Goal: Task Accomplishment & Management: Use online tool/utility

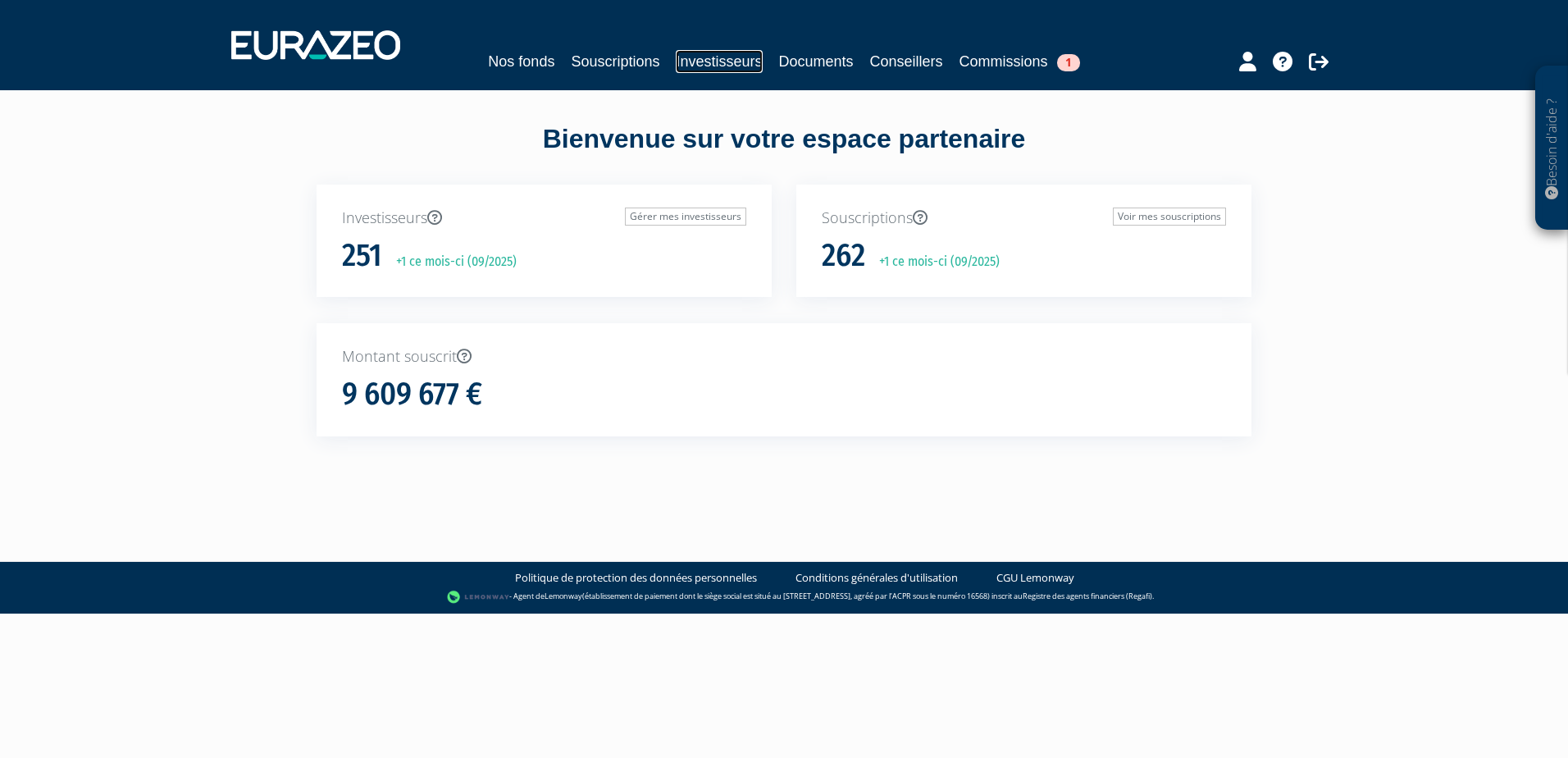
click at [732, 63] on link "Investisseurs" at bounding box center [718, 62] width 86 height 23
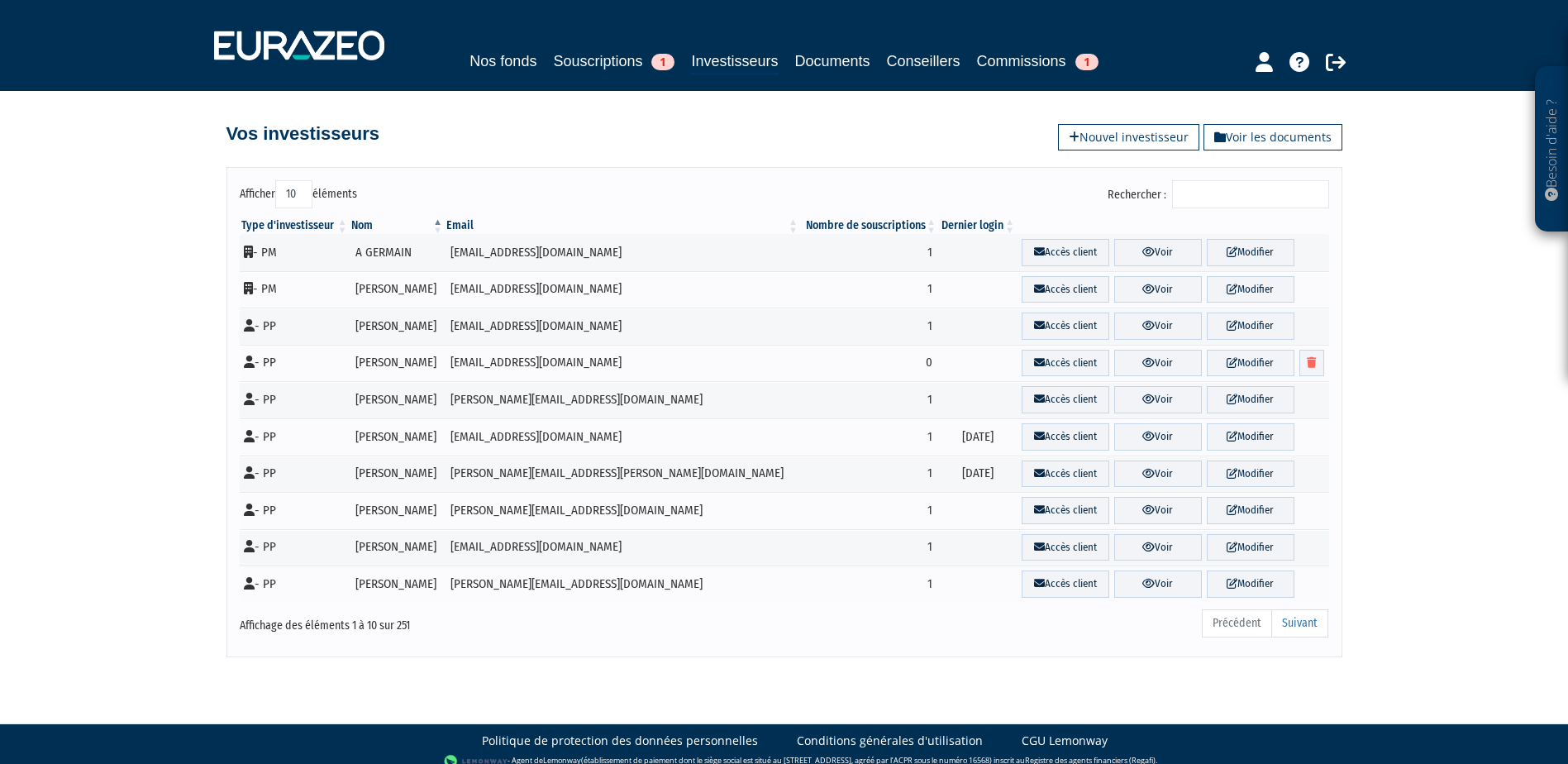
click at [1231, 186] on input "Rechercher :" at bounding box center [1251, 194] width 157 height 28
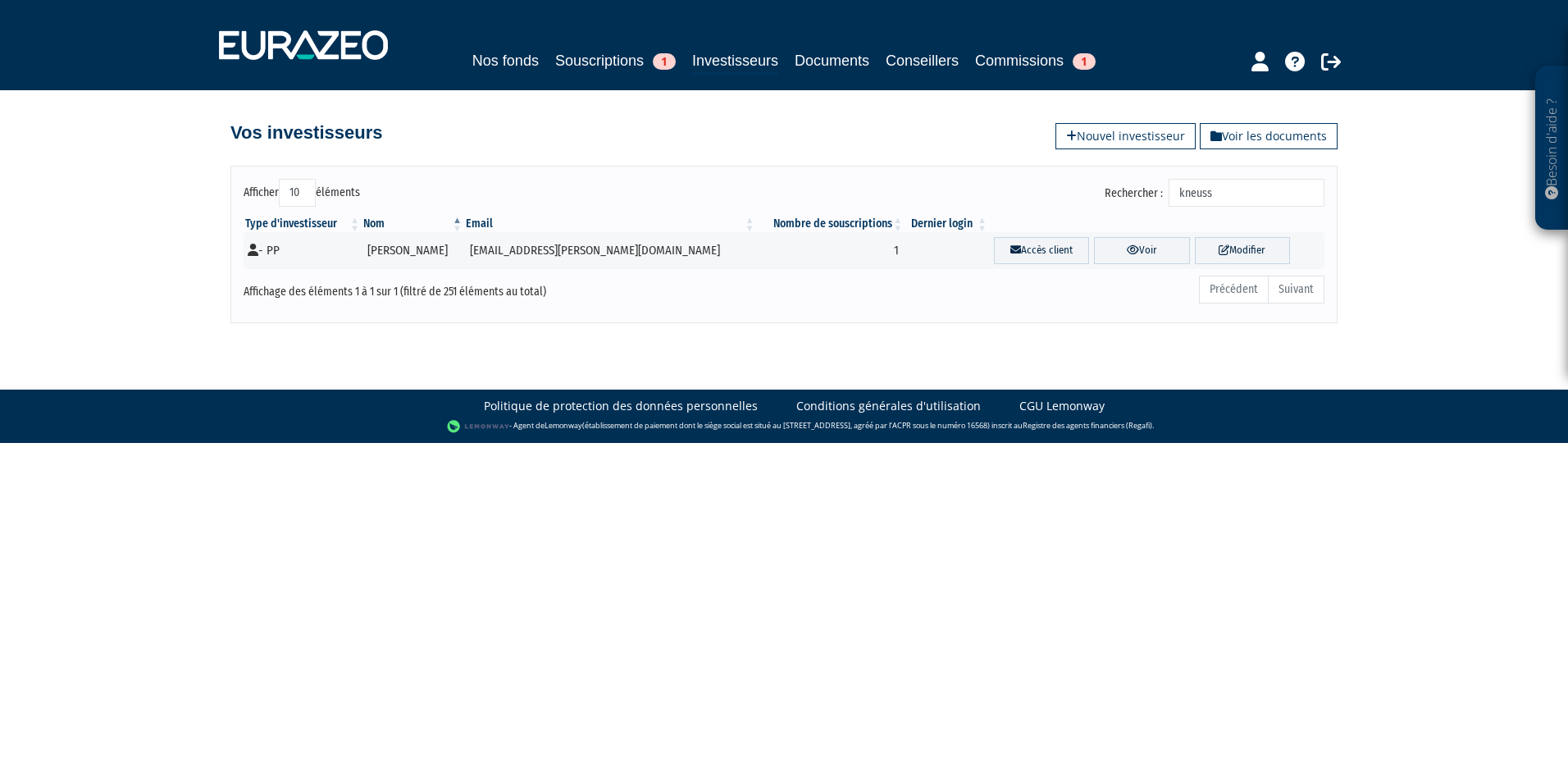
type input "kneuss"
click at [406, 233] on table "Type d'investisseur Nom Email Nombre de souscriptions Dernier login" at bounding box center [784, 243] width 1081 height 53
click at [401, 245] on td "[PERSON_NAME]" at bounding box center [413, 251] width 103 height 37
click at [994, 247] on link "Accès client" at bounding box center [1041, 251] width 95 height 27
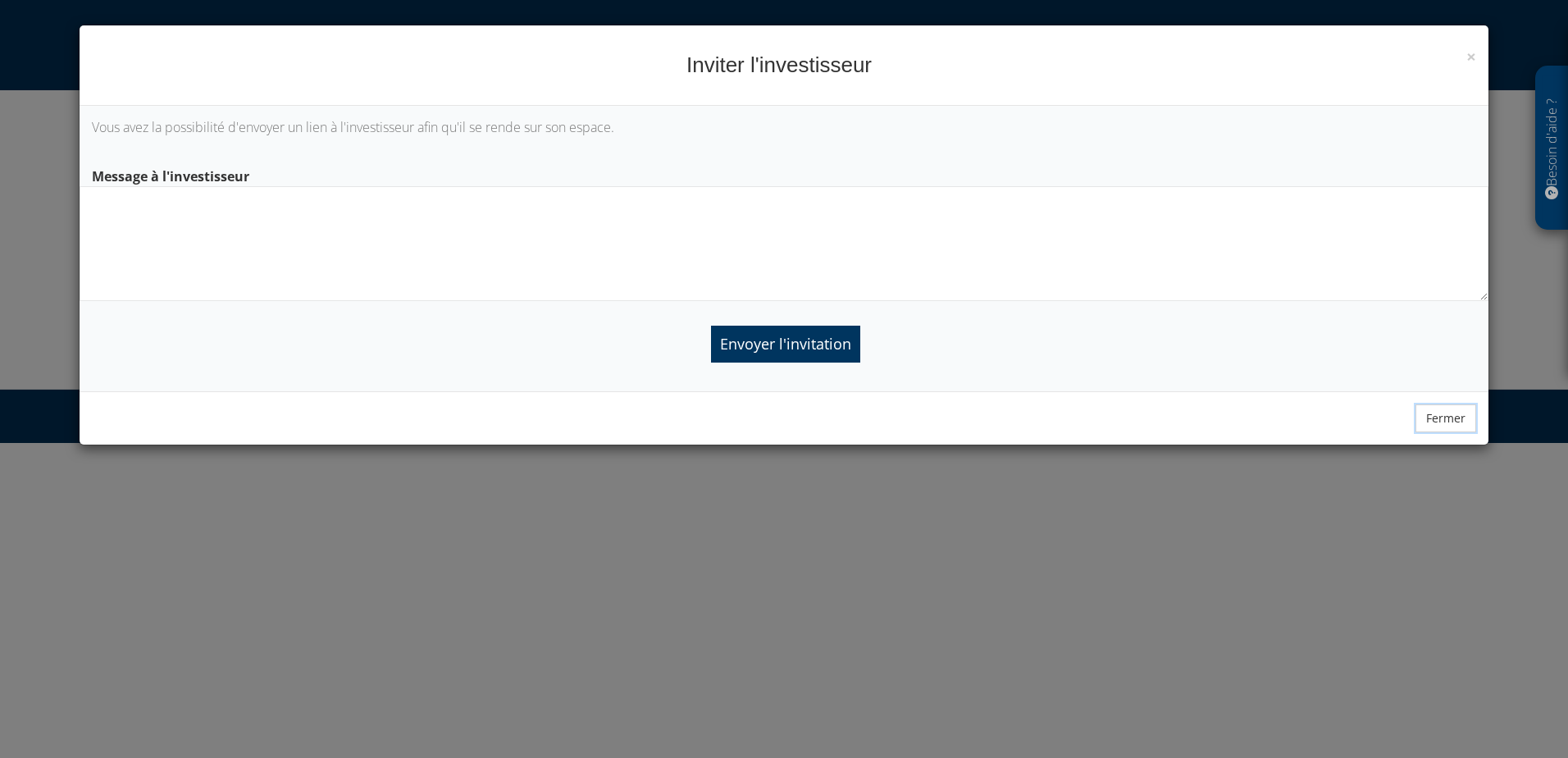
click at [1464, 422] on button "Fermer" at bounding box center [1446, 418] width 61 height 27
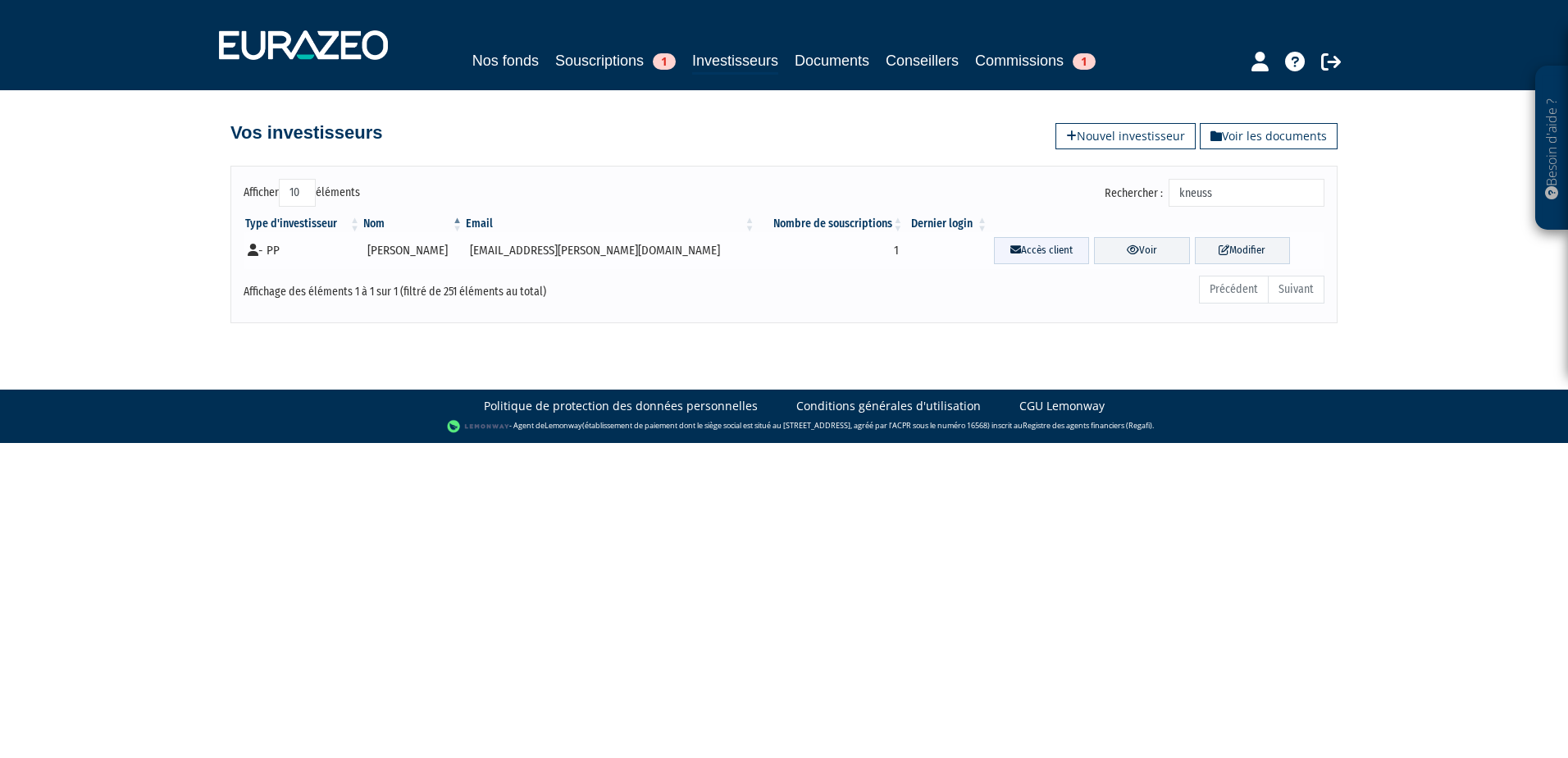
click at [1000, 244] on link "Accès client" at bounding box center [1041, 251] width 95 height 27
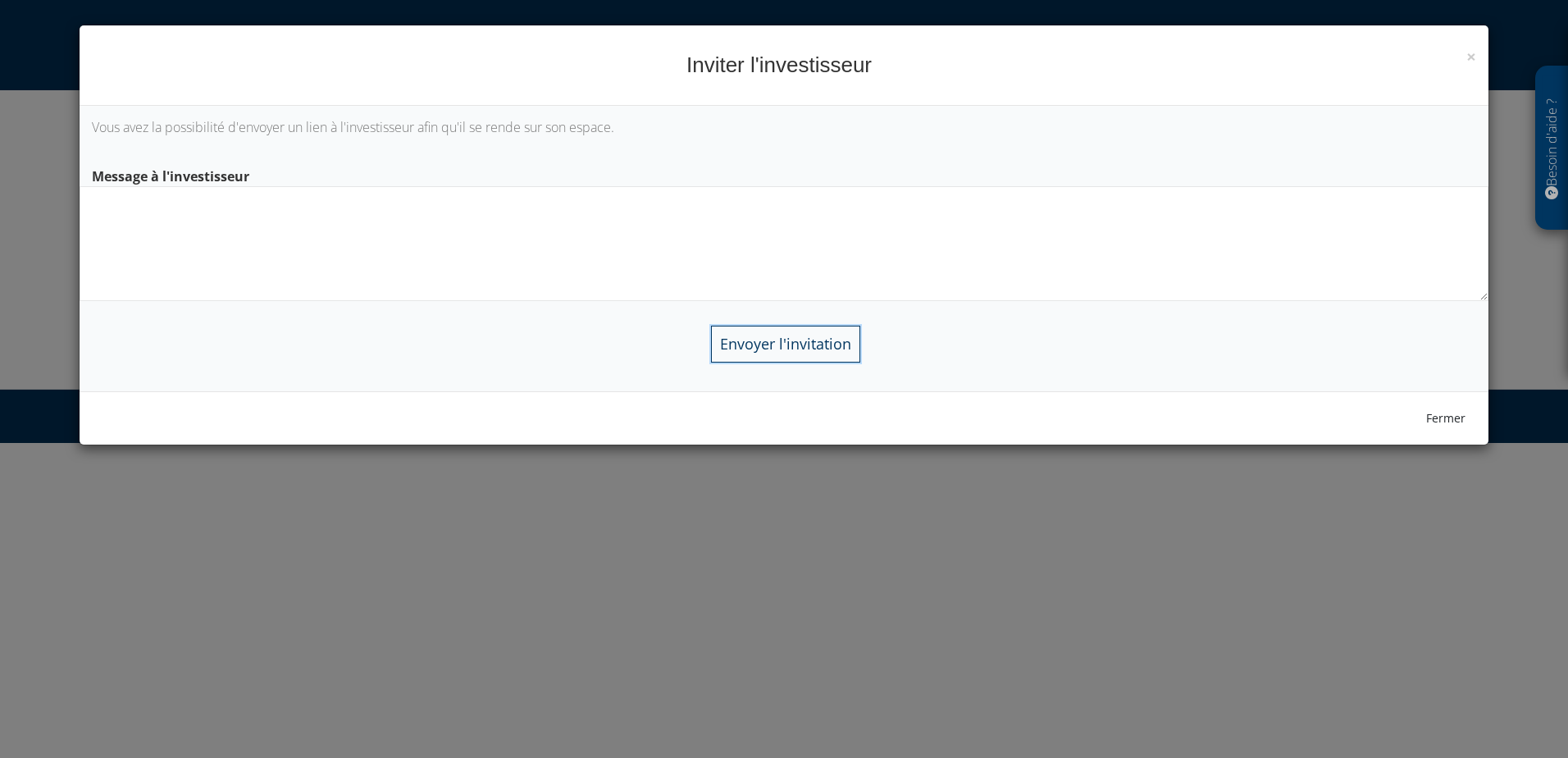
click at [779, 340] on input "Envoyer l'invitation" at bounding box center [785, 344] width 150 height 37
